Goal: Task Accomplishment & Management: Use online tool/utility

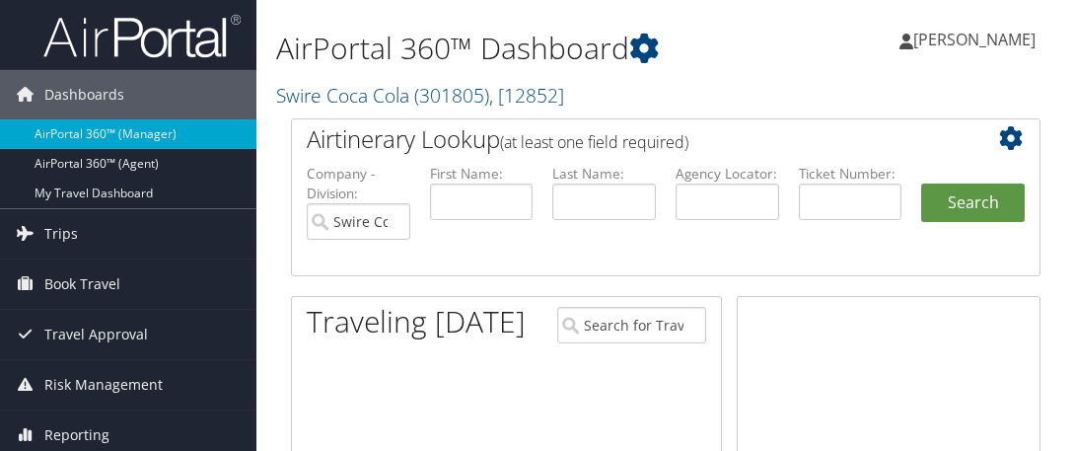
scroll to position [414, 0]
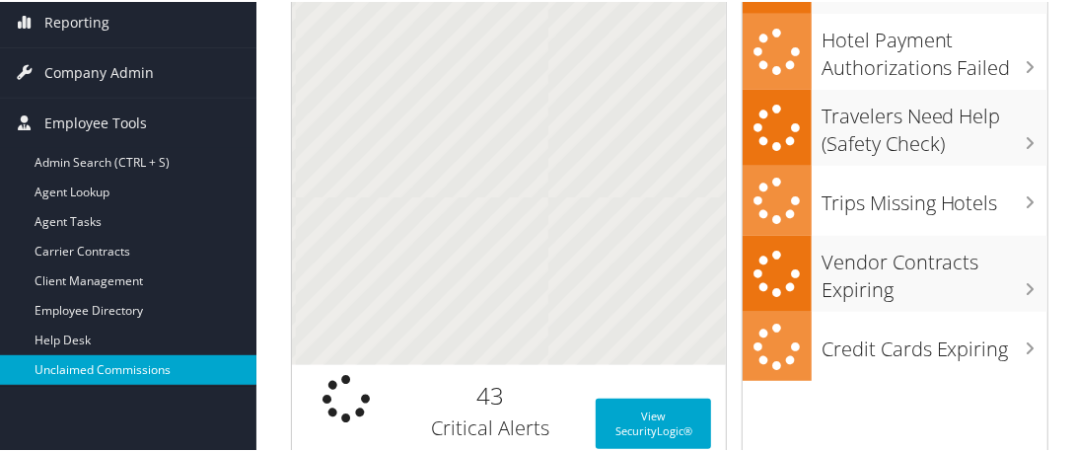
click at [140, 364] on link "Unclaimed Commissions" at bounding box center [128, 368] width 256 height 30
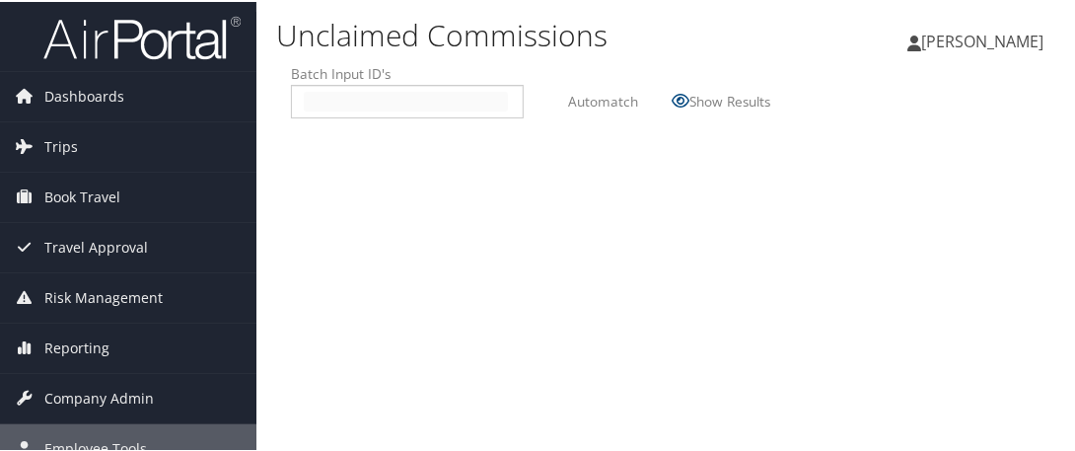
click at [306, 99] on input "text" at bounding box center [406, 100] width 204 height 20
type input "2509013"
click at [578, 108] on label "Automatch" at bounding box center [603, 99] width 70 height 36
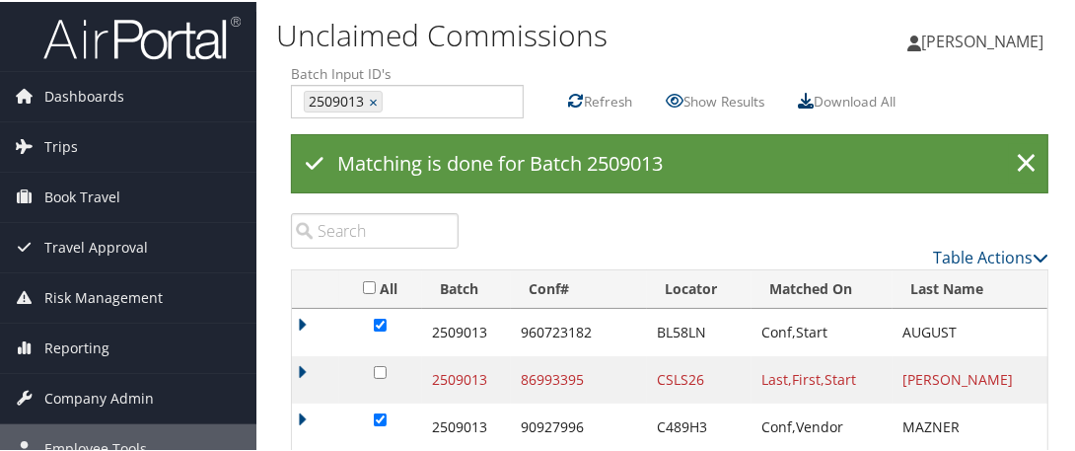
click at [807, 95] on icon at bounding box center [806, 99] width 16 height 16
